Goal: Navigation & Orientation: Find specific page/section

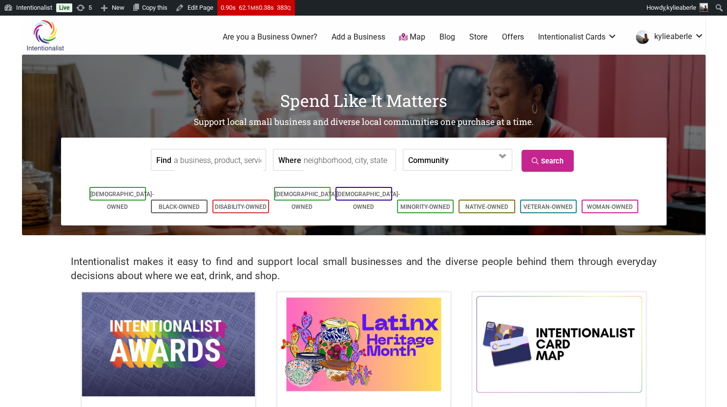
click at [14, 8] on link "Intentionalist" at bounding box center [28, 8] width 56 height 16
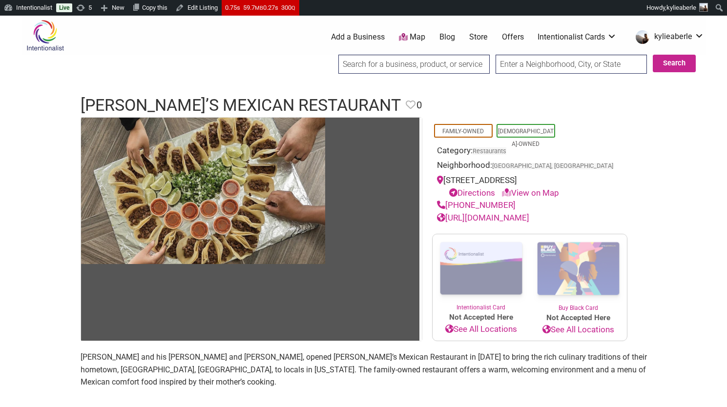
click at [401, 105] on header "Arturo’s Mexican Restaurant Favorite Favorite 0 Feature Listing" at bounding box center [364, 105] width 566 height 23
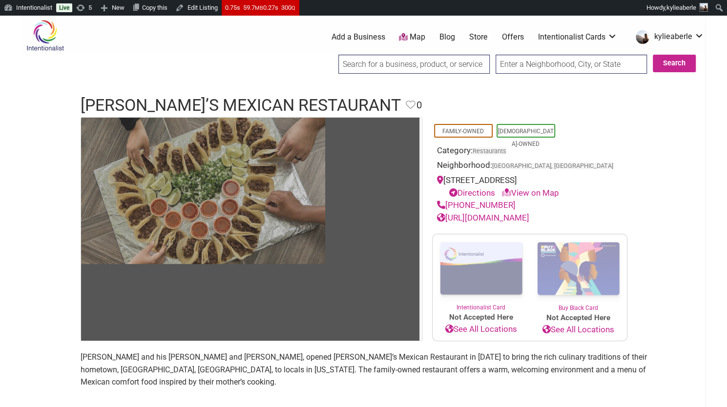
click at [281, 201] on img at bounding box center [203, 191] width 244 height 146
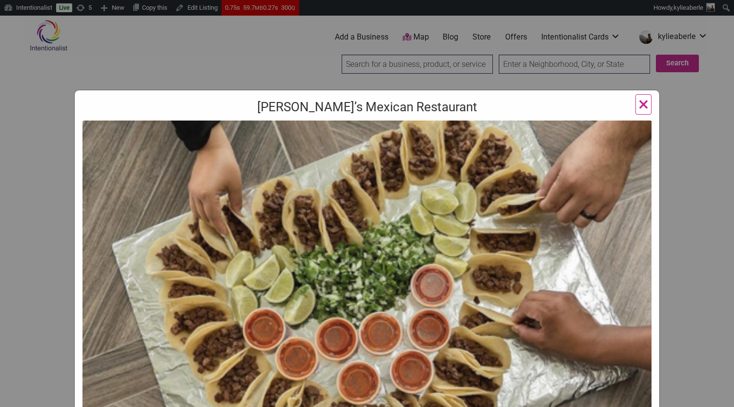
click at [297, 67] on div "Arturo’s Mexican Restaurant ×" at bounding box center [367, 203] width 734 height 407
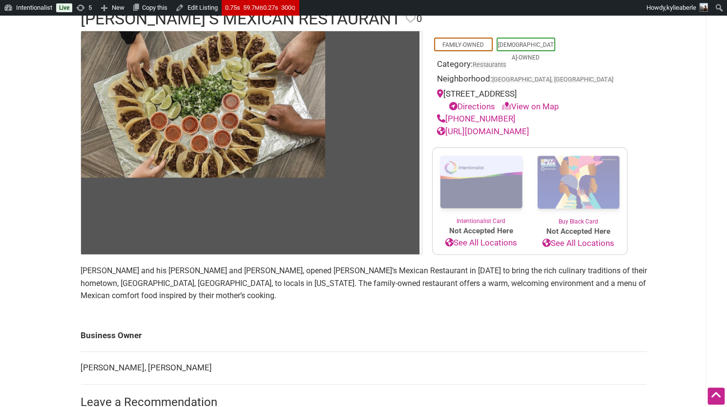
scroll to position [87, 0]
click at [644, 106] on section "Family-Owned Latino-Owned Category: Restaurants Neighborhood: Des Moines, WA 22…" at bounding box center [364, 142] width 566 height 225
